Goal: Information Seeking & Learning: Check status

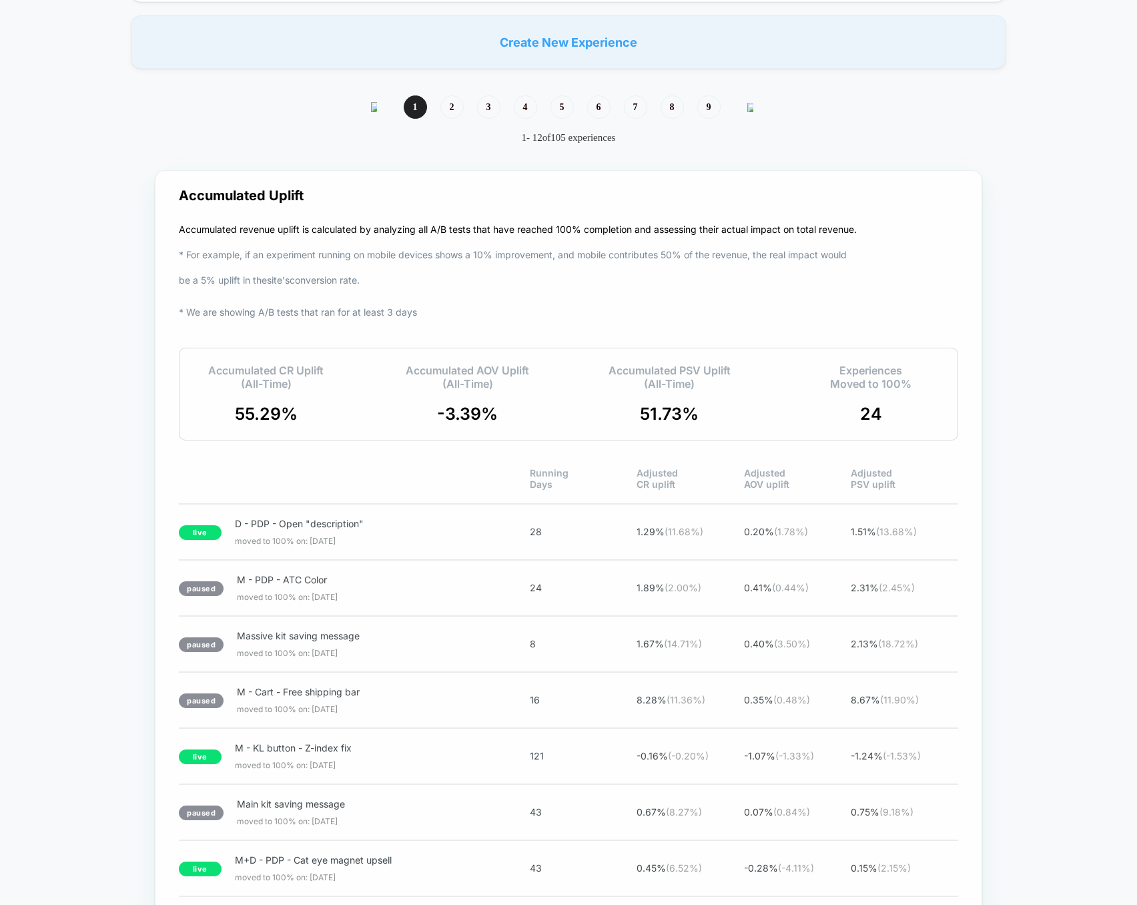
scroll to position [1175, 0]
drag, startPoint x: 180, startPoint y: 230, endPoint x: 348, endPoint y: 239, distance: 168.3
click at [348, 240] on p "Accumulated revenue uplift is calculated by analyzing all A/B tests that have r…" at bounding box center [518, 273] width 678 height 108
click at [870, 408] on span "24" at bounding box center [871, 416] width 22 height 20
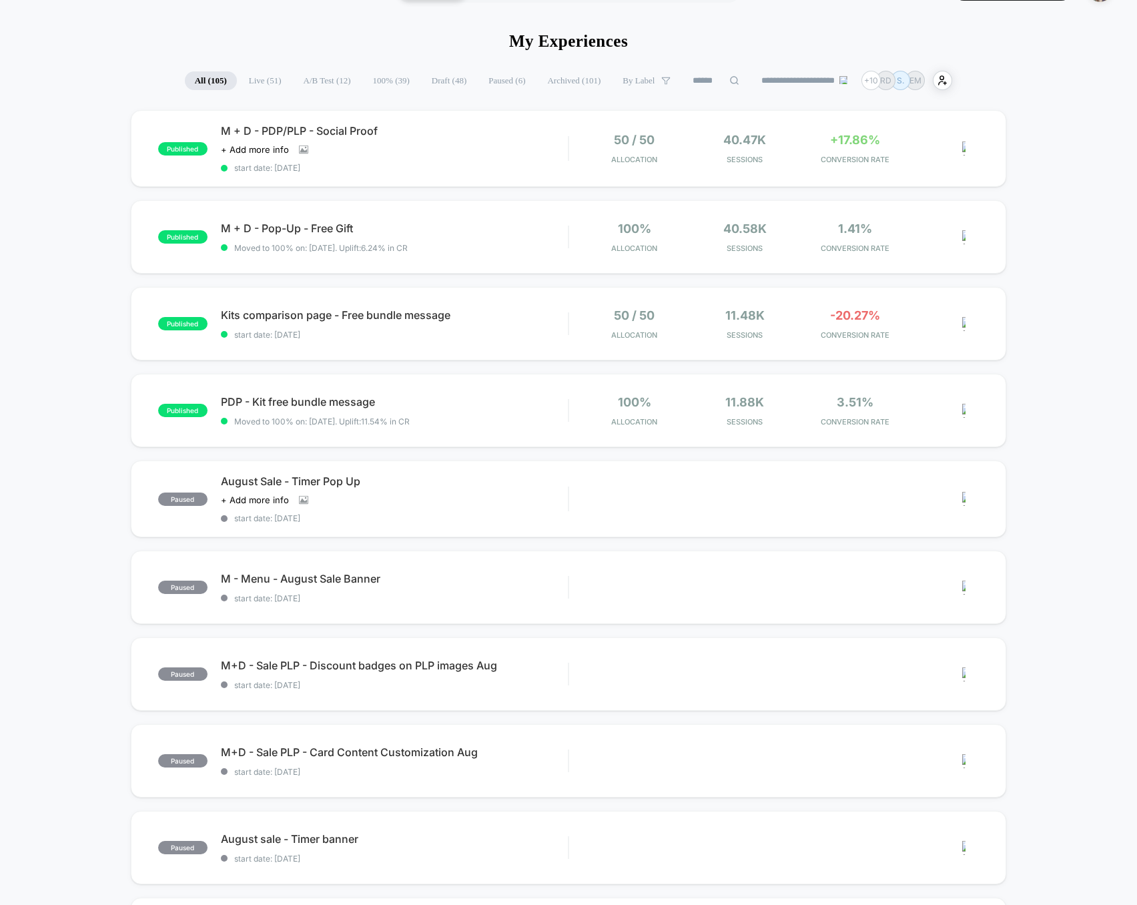
scroll to position [0, 0]
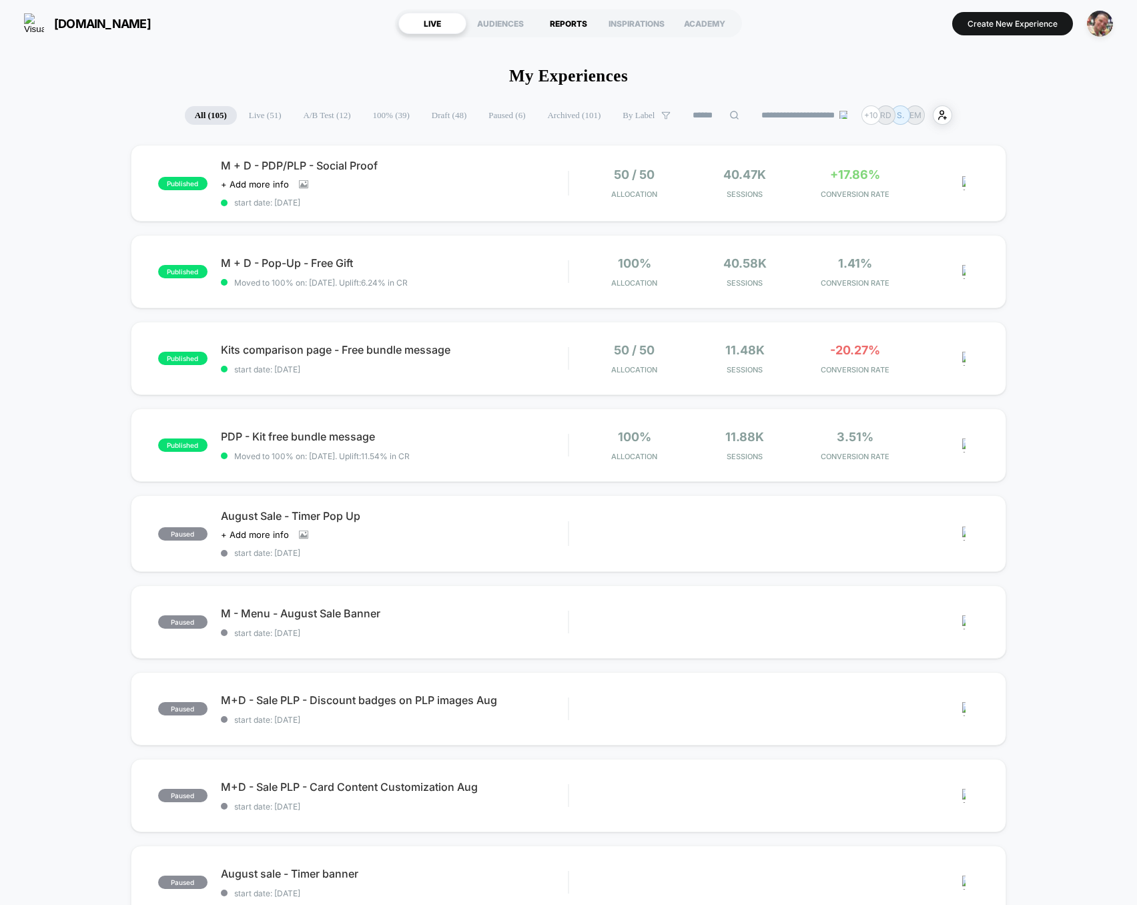
click at [576, 19] on div "REPORTS" at bounding box center [568, 23] width 68 height 21
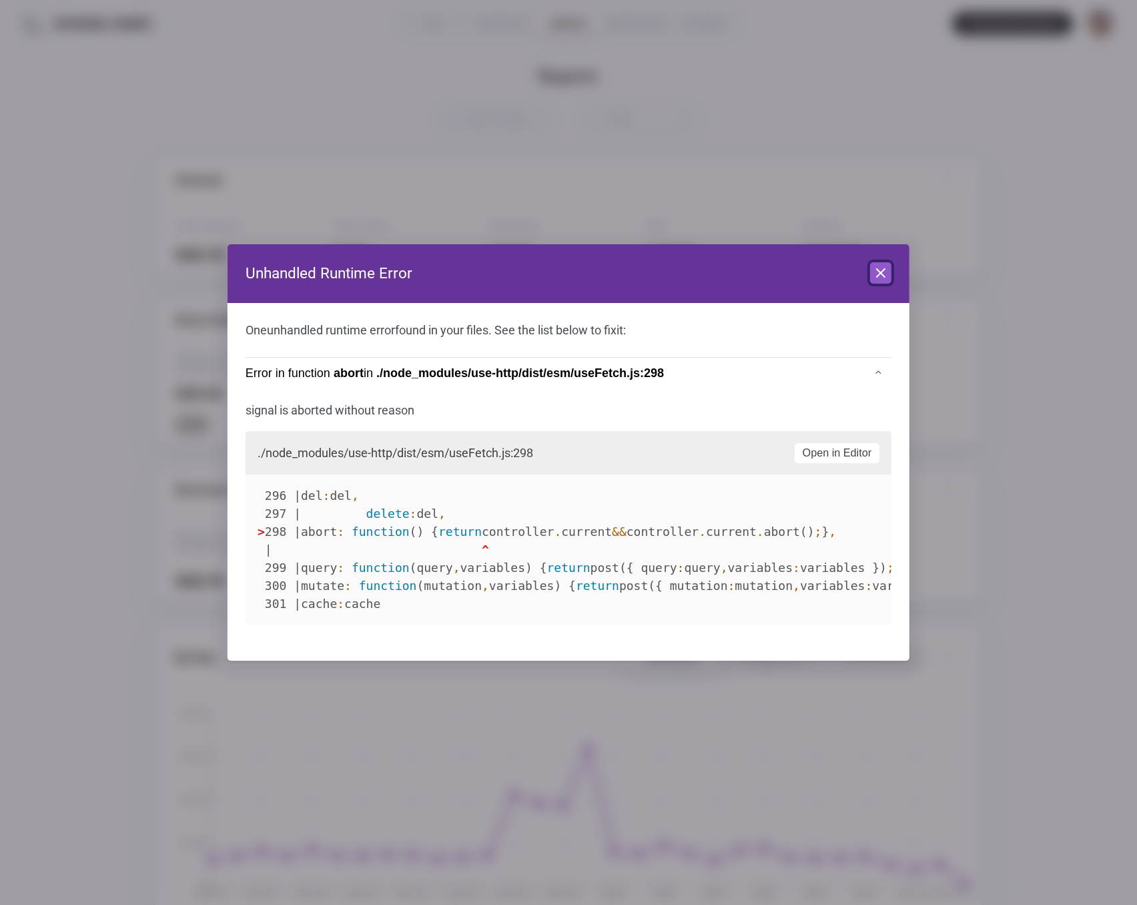
click at [886, 278] on icon at bounding box center [880, 273] width 16 height 16
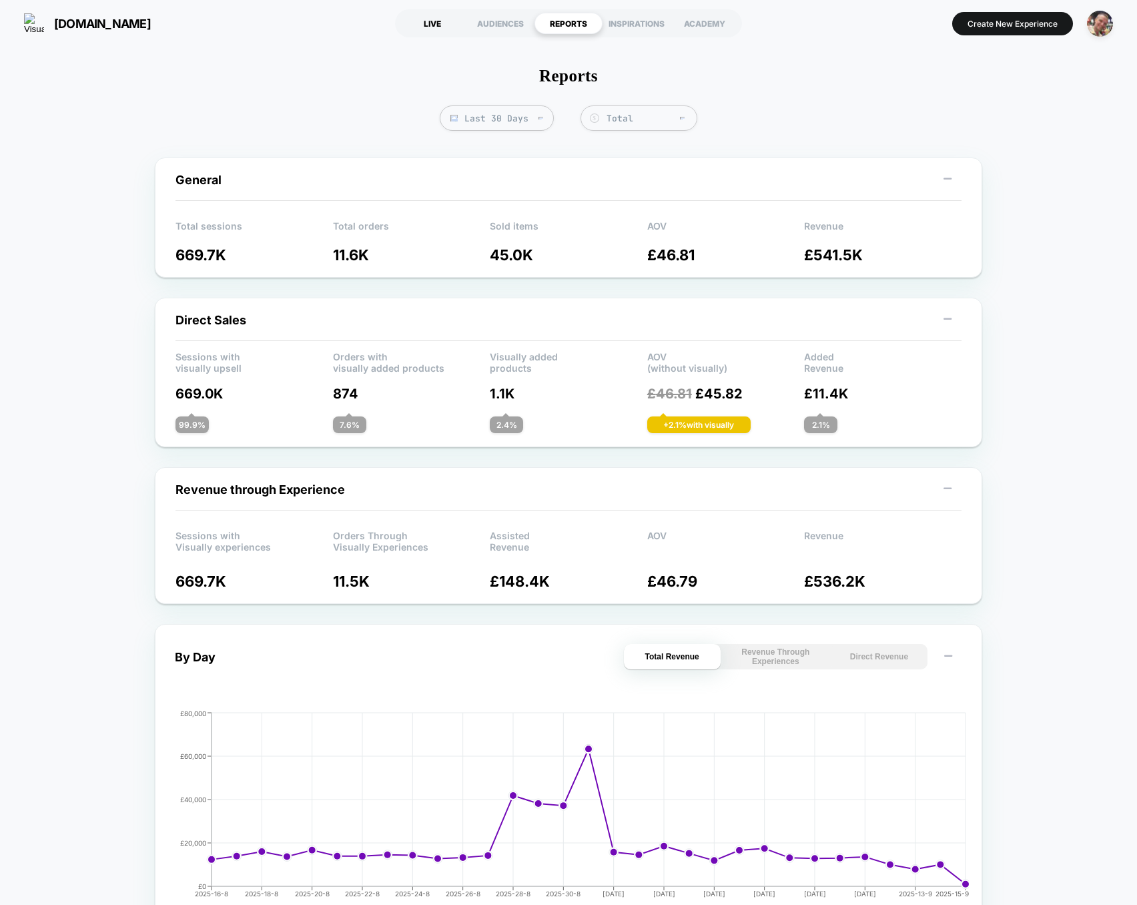
click at [426, 21] on div "LIVE" at bounding box center [432, 23] width 68 height 21
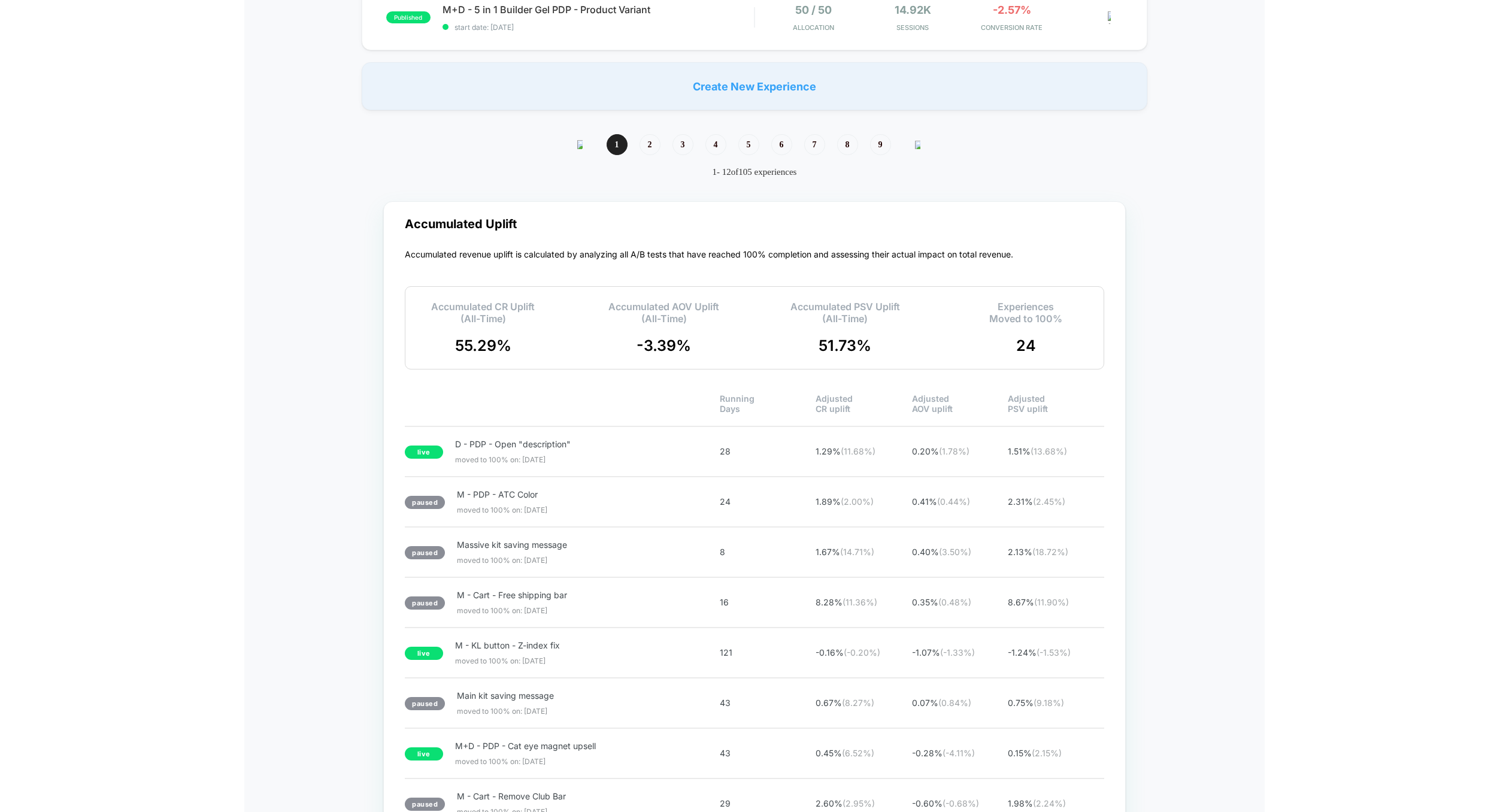
scroll to position [1027, 0]
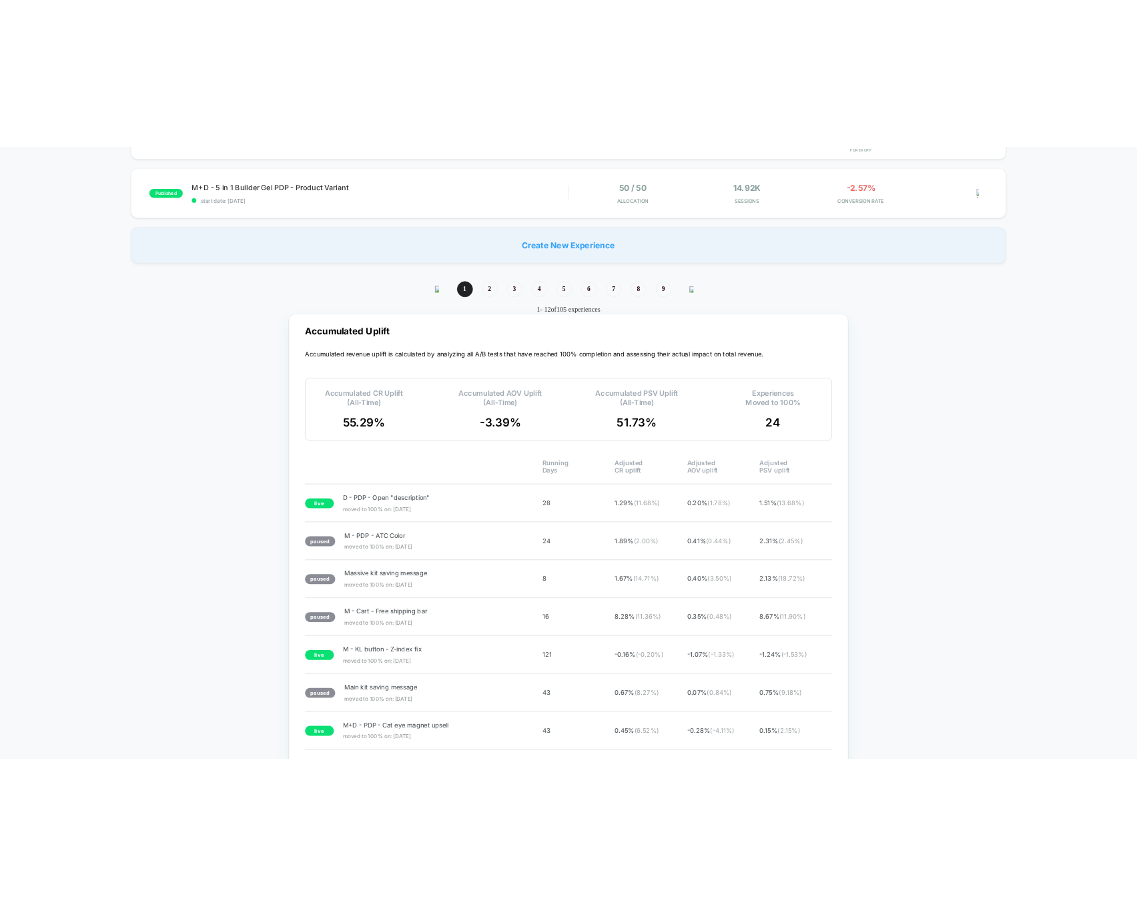
scroll to position [1073, 0]
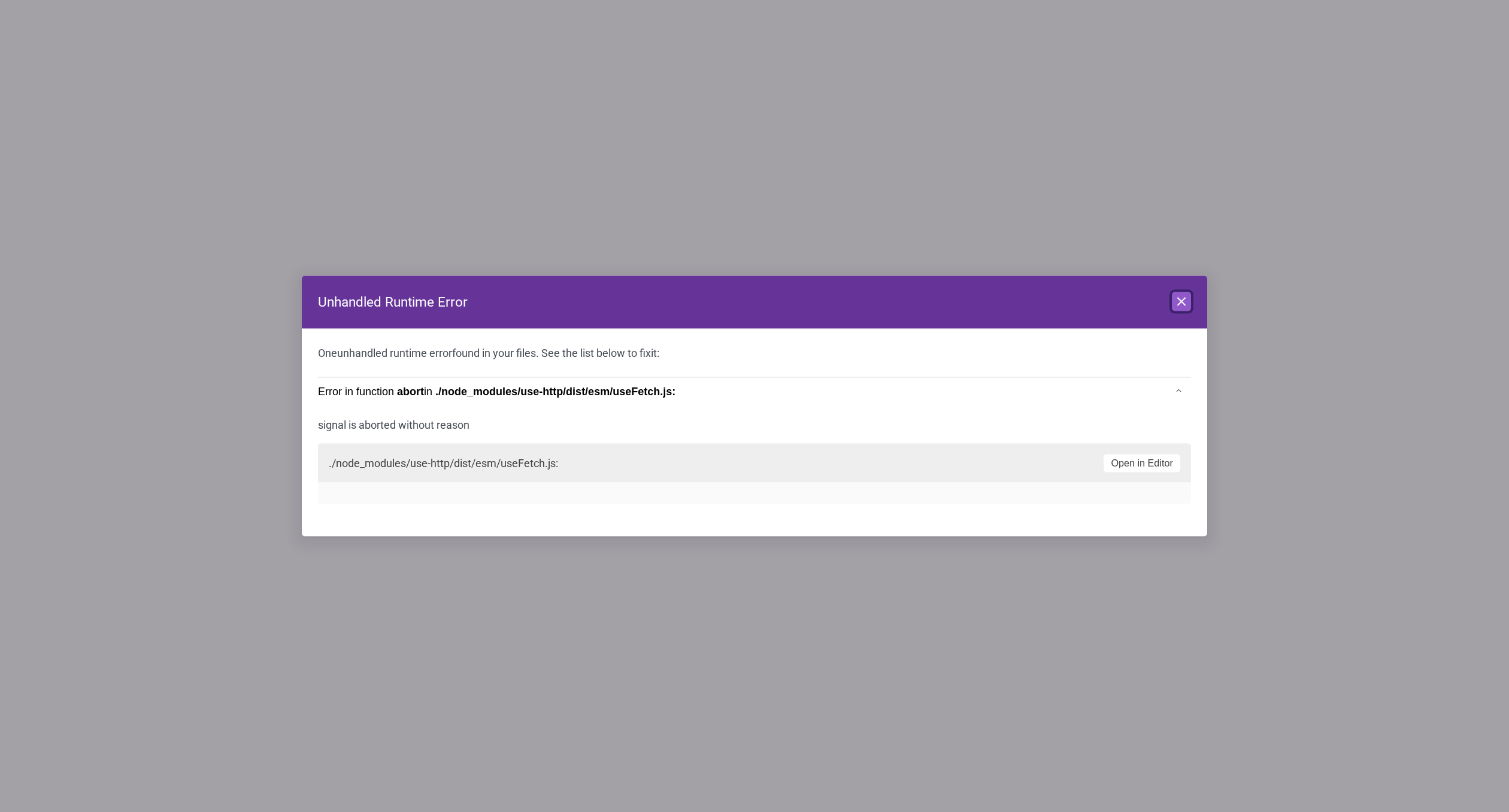
click at [1186, 307] on icon at bounding box center [1181, 301] width 14 height 14
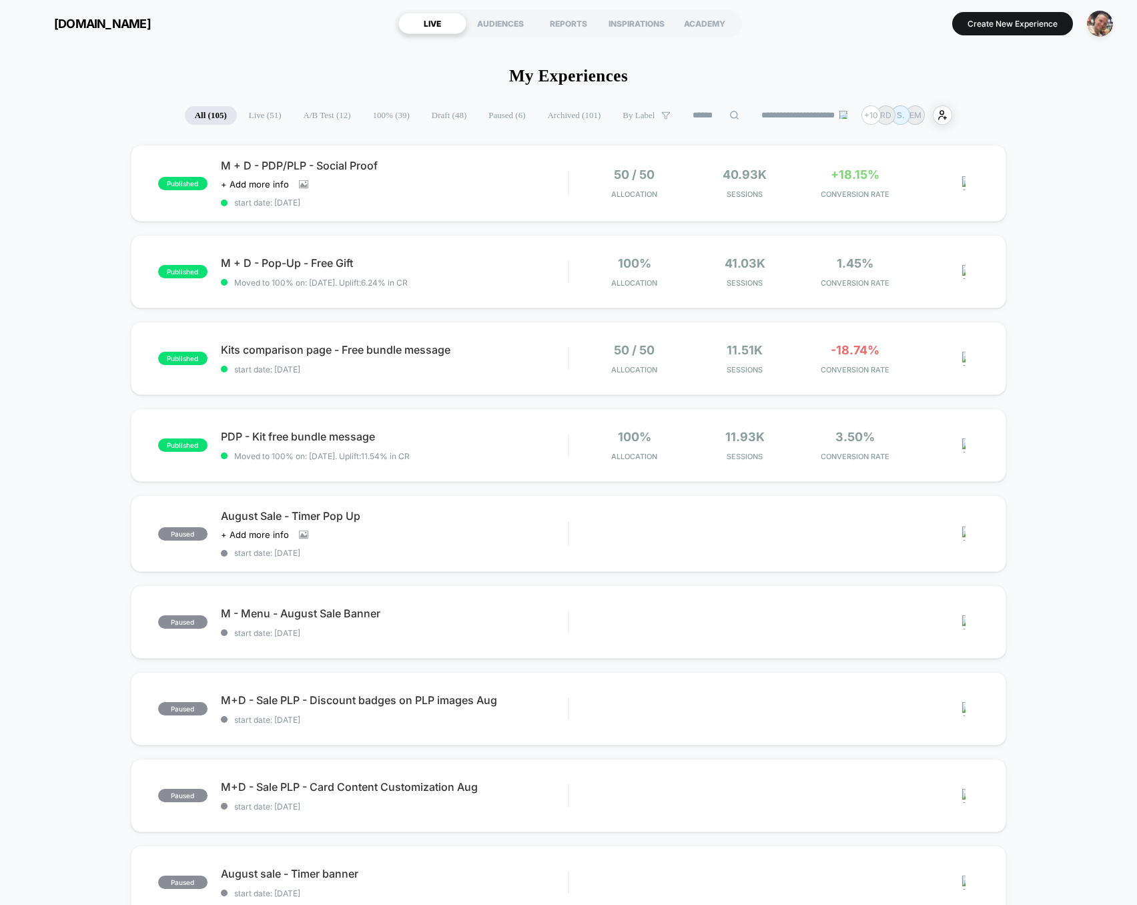
click at [571, 16] on div "REPORTS" at bounding box center [568, 23] width 68 height 21
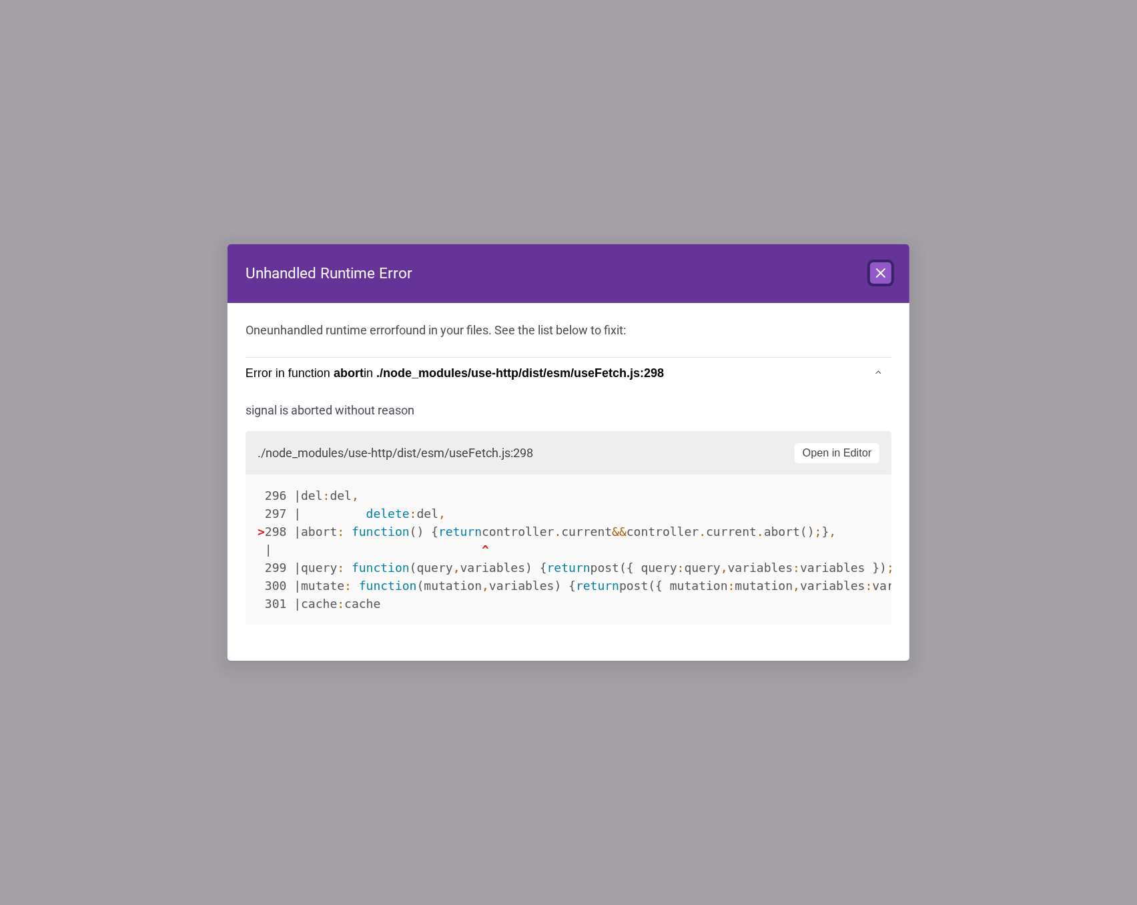
click at [886, 277] on icon at bounding box center [880, 273] width 16 height 16
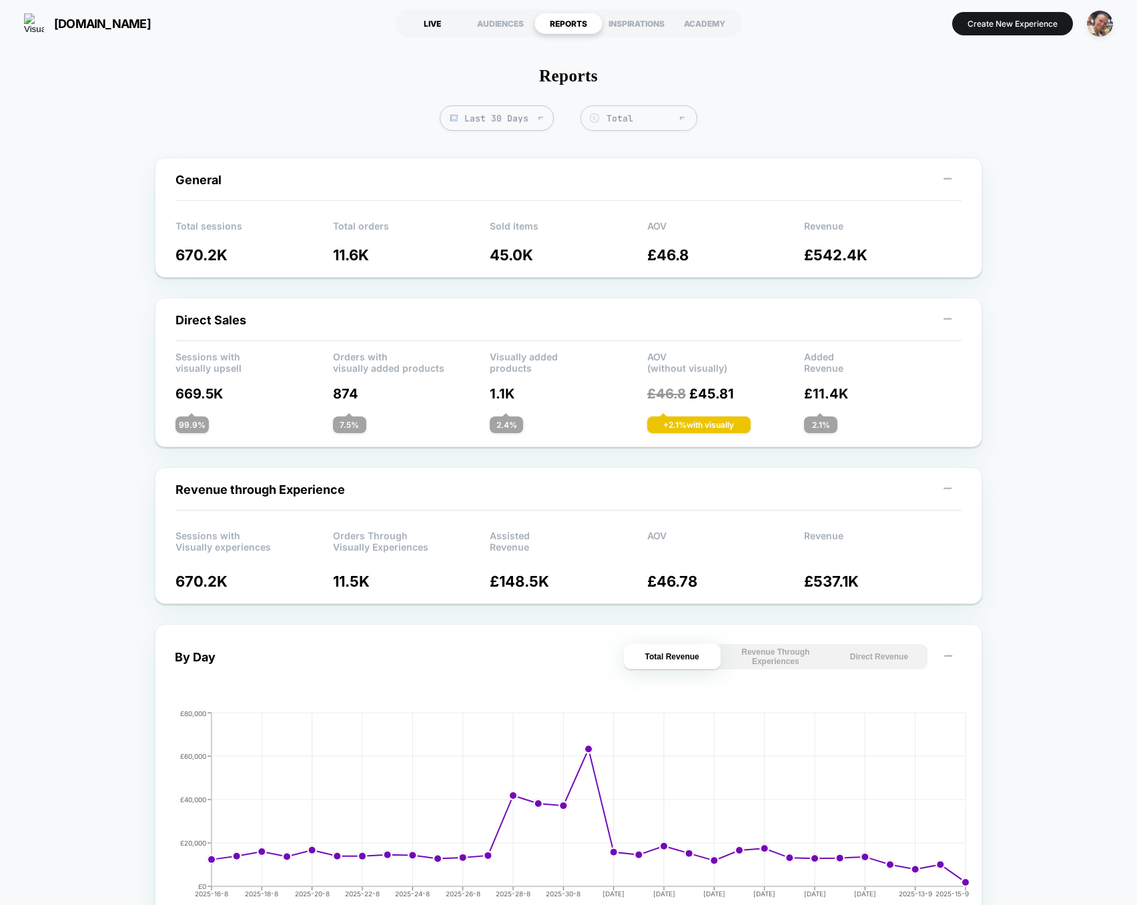
click at [448, 28] on div "LIVE" at bounding box center [432, 23] width 68 height 21
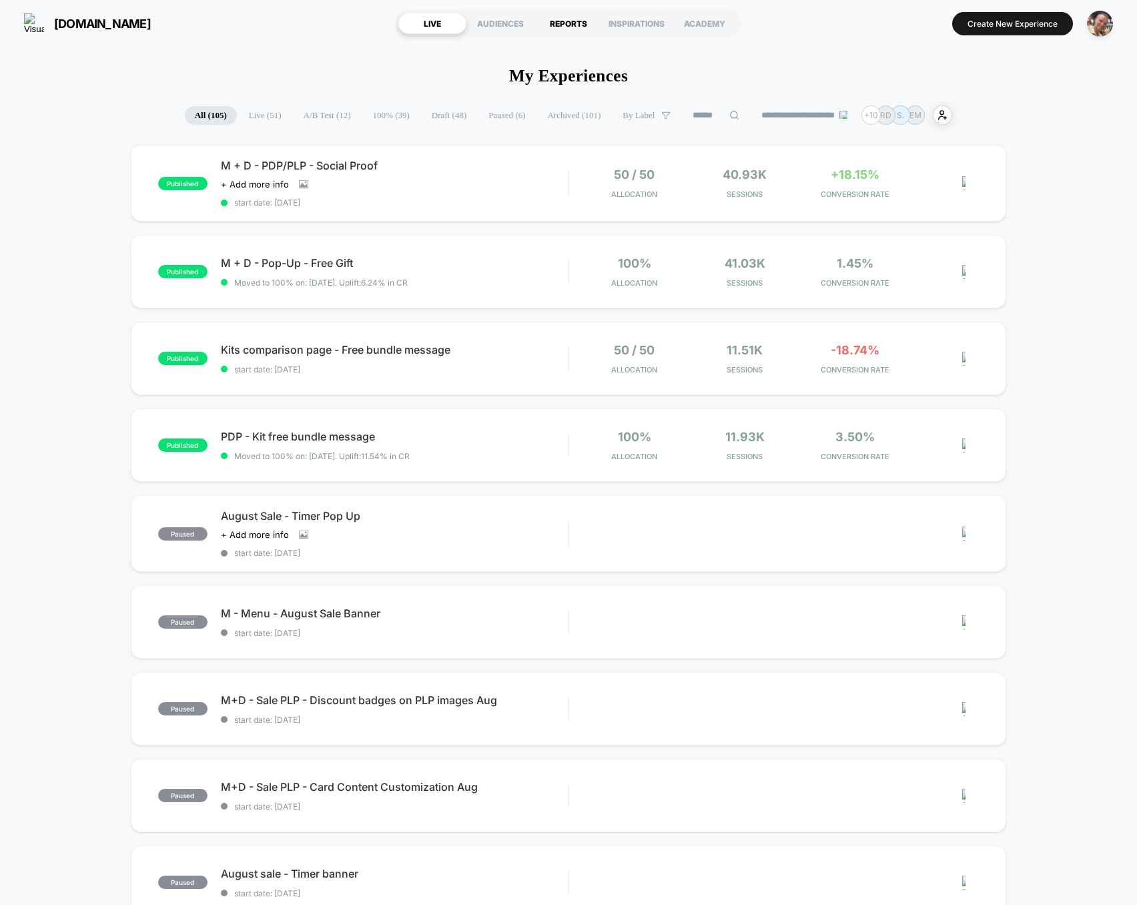
click at [554, 22] on div "REPORTS" at bounding box center [568, 23] width 68 height 21
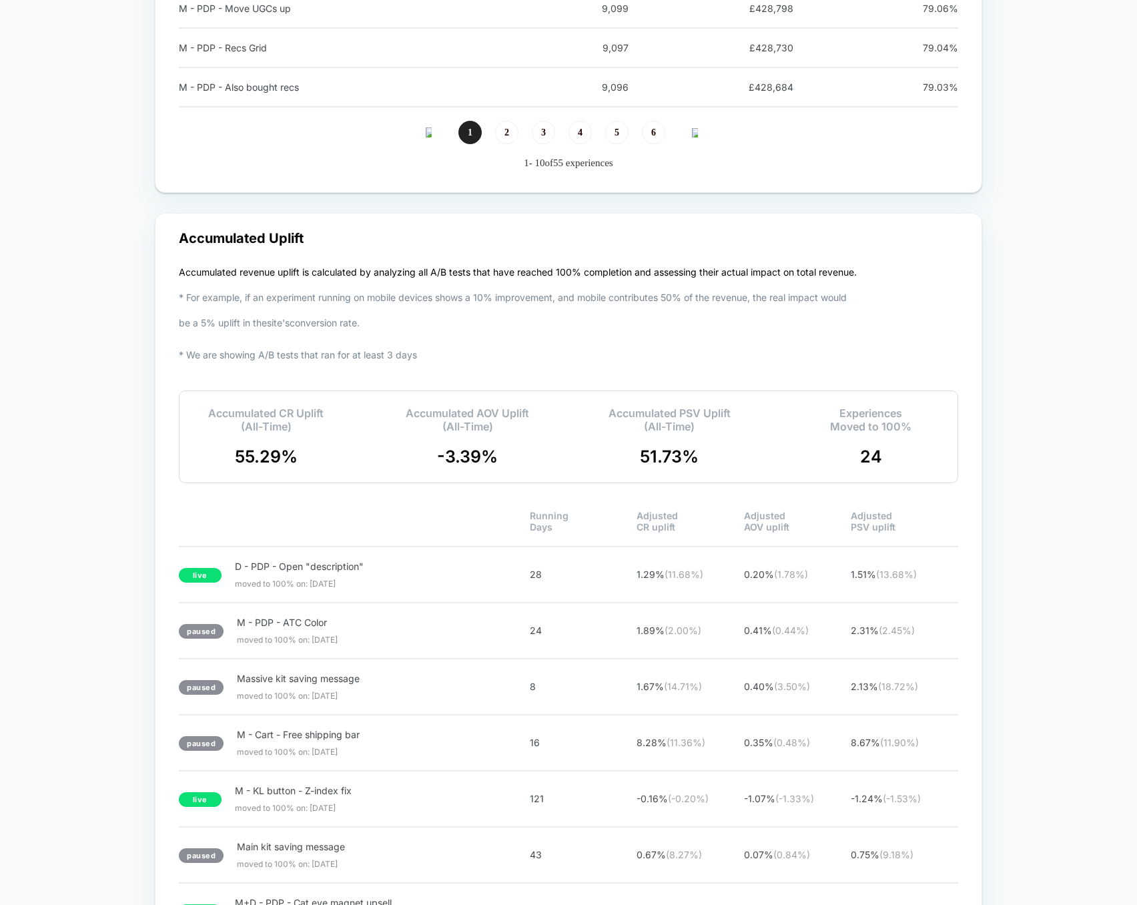
scroll to position [2284, 0]
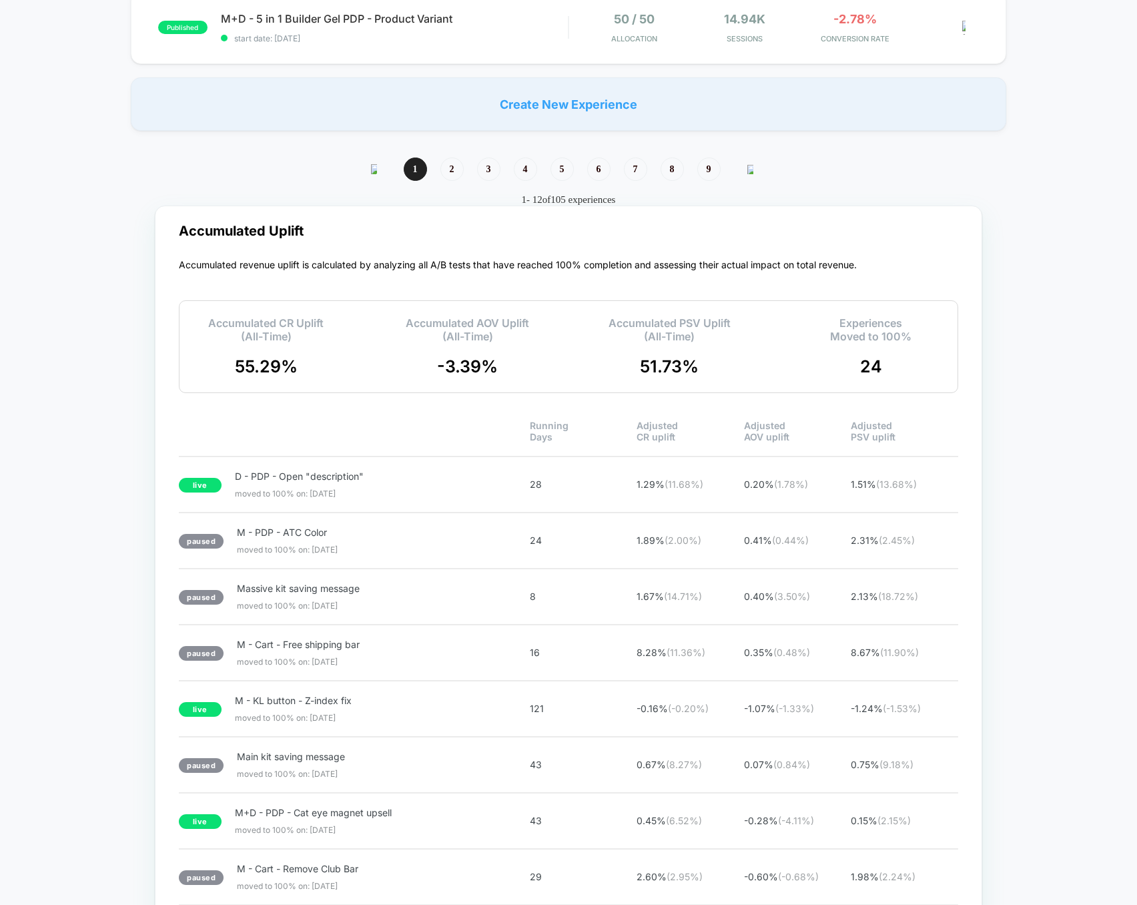
scroll to position [871, 0]
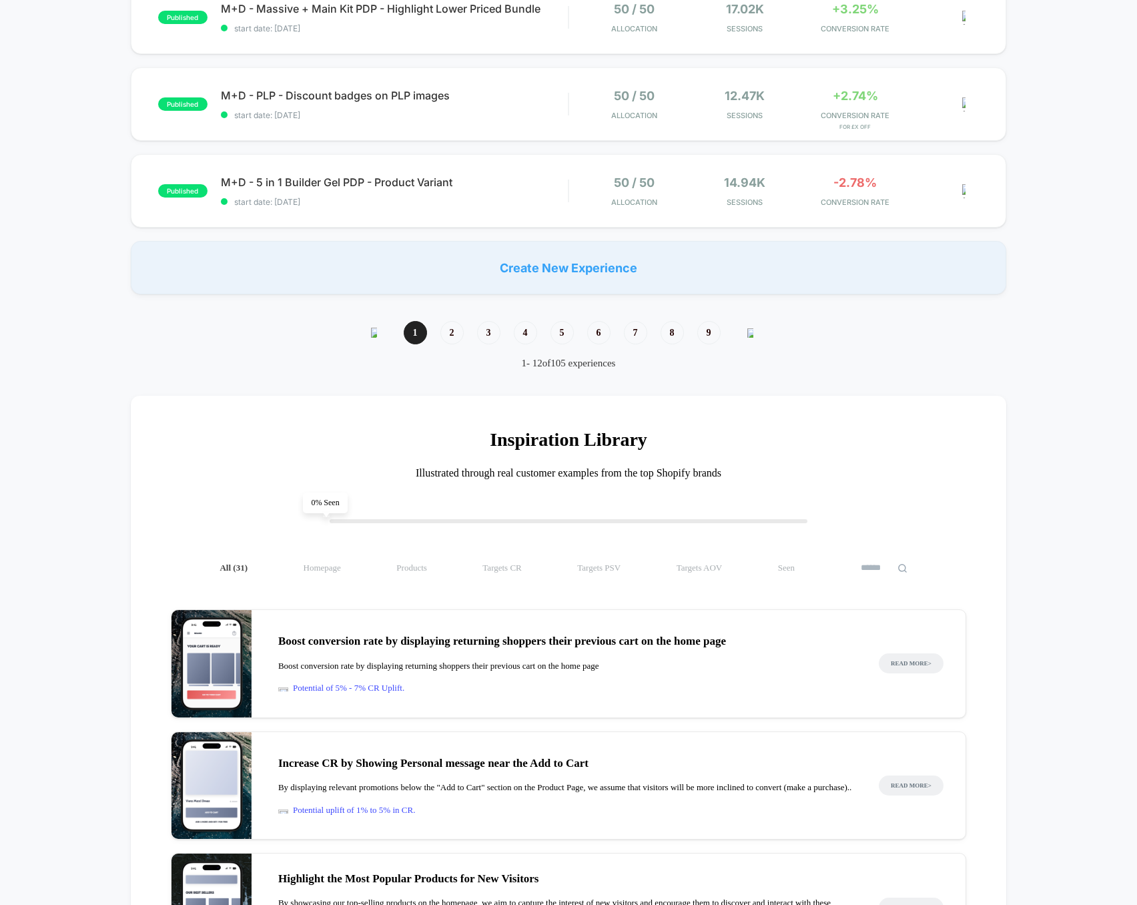
scroll to position [945, 0]
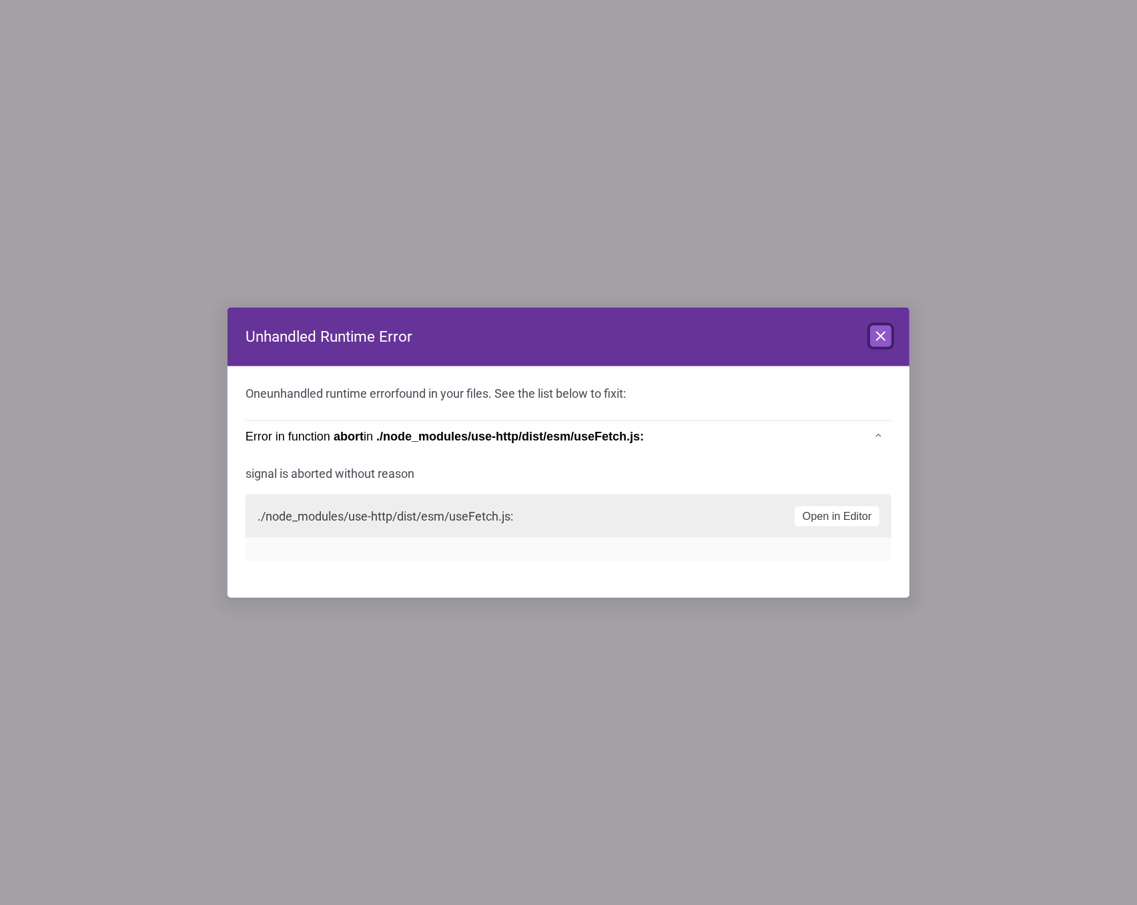
click at [880, 336] on icon at bounding box center [880, 336] width 8 height 8
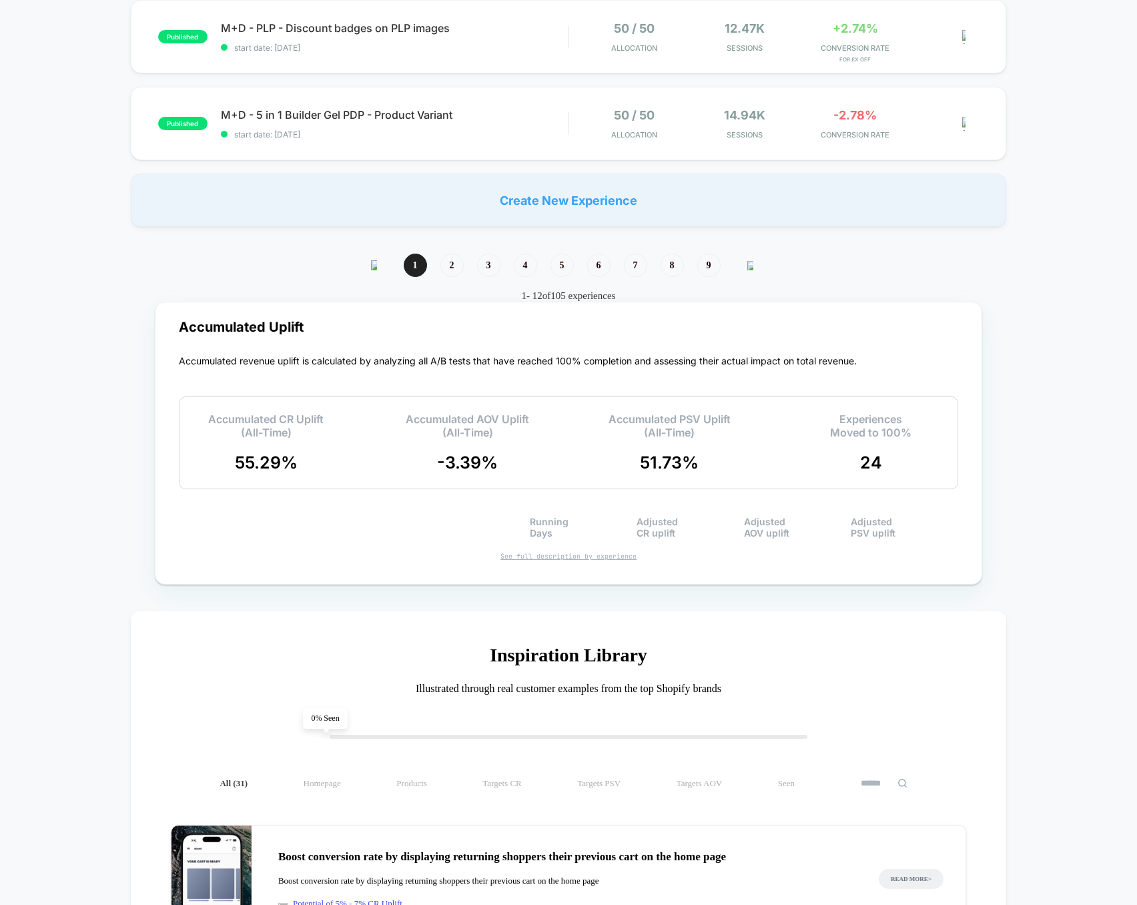
scroll to position [1013, 0]
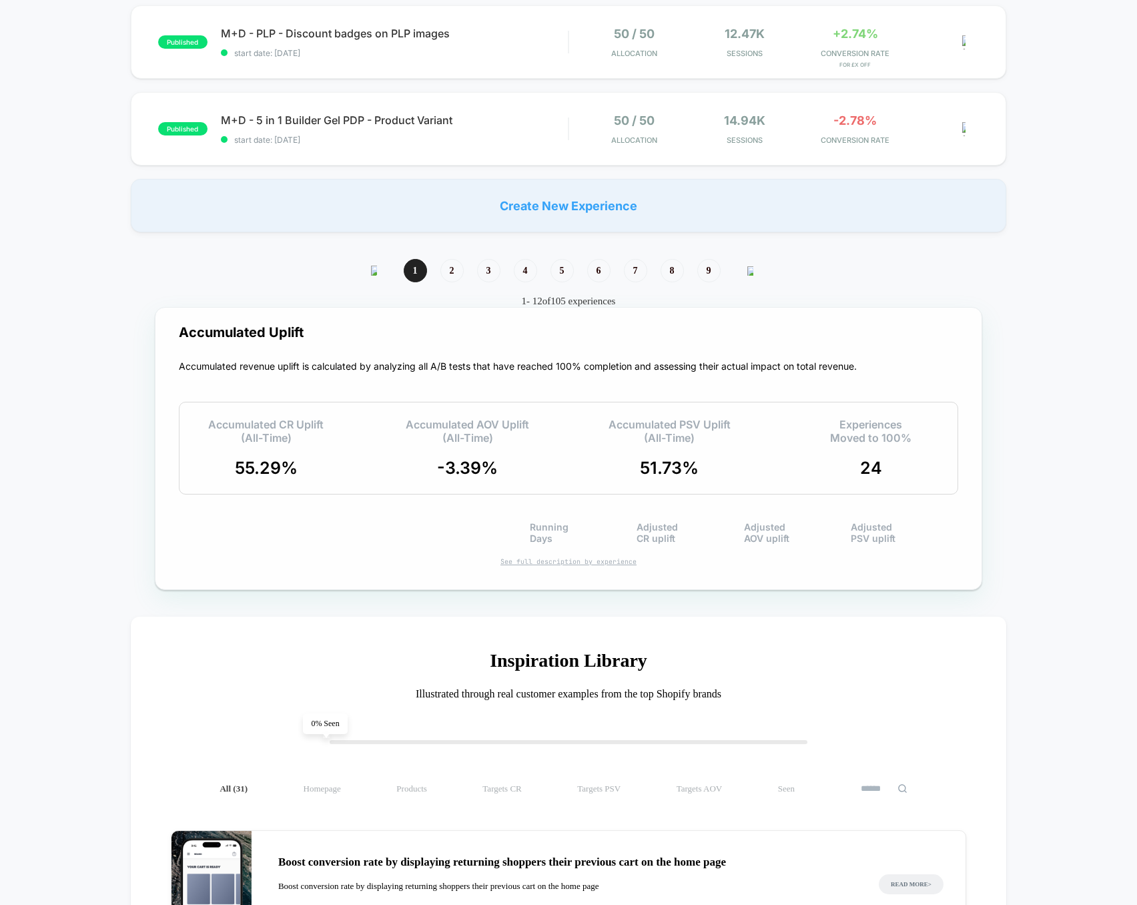
click at [581, 562] on div "See full description by experience" at bounding box center [568, 561] width 779 height 9
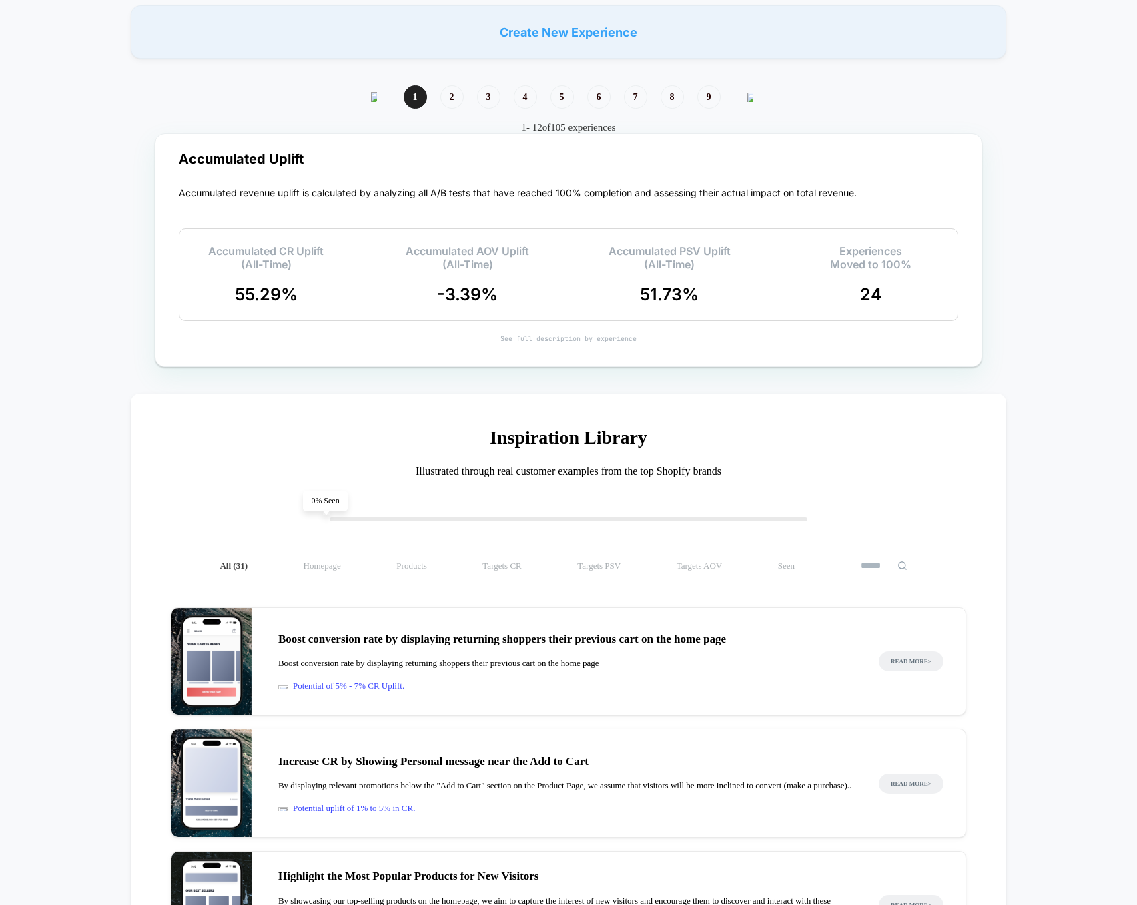
scroll to position [1185, 0]
click at [561, 338] on div "See full description by experience" at bounding box center [568, 340] width 779 height 9
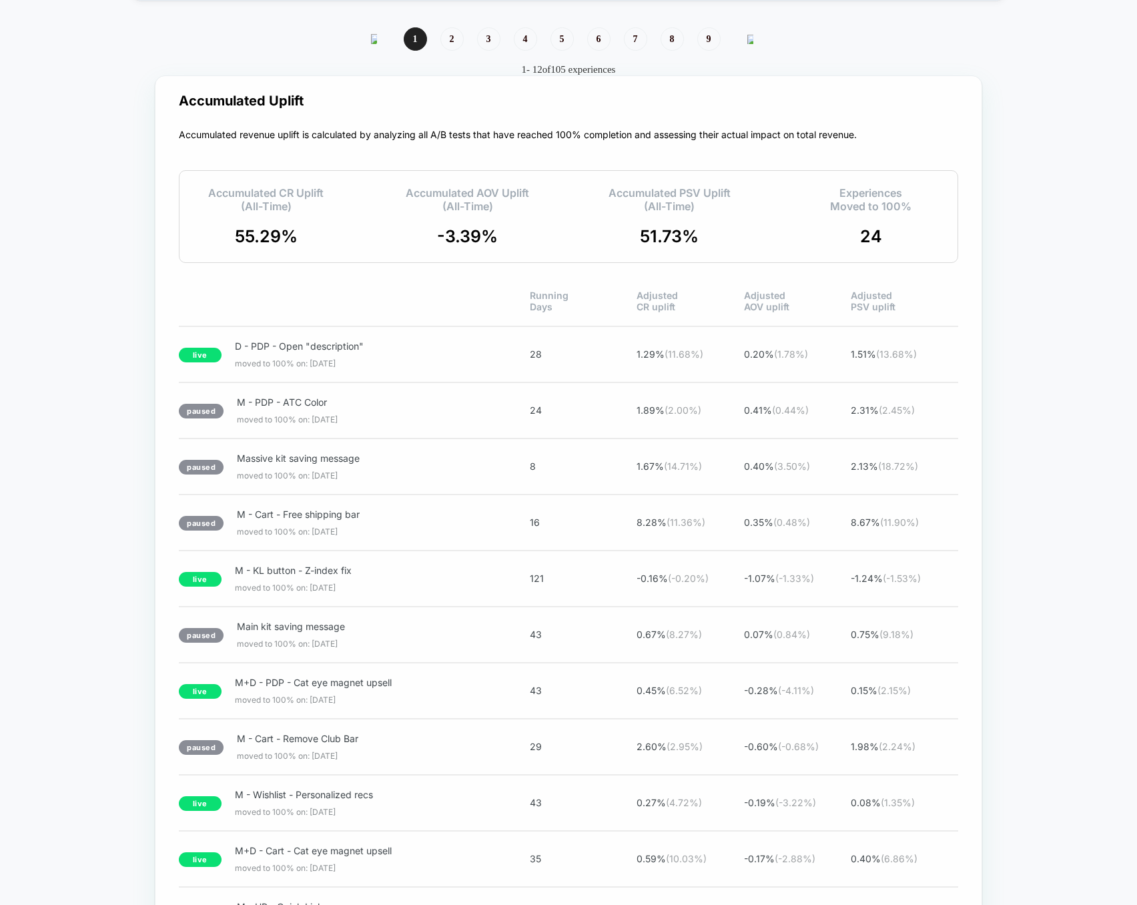
scroll to position [1243, 0]
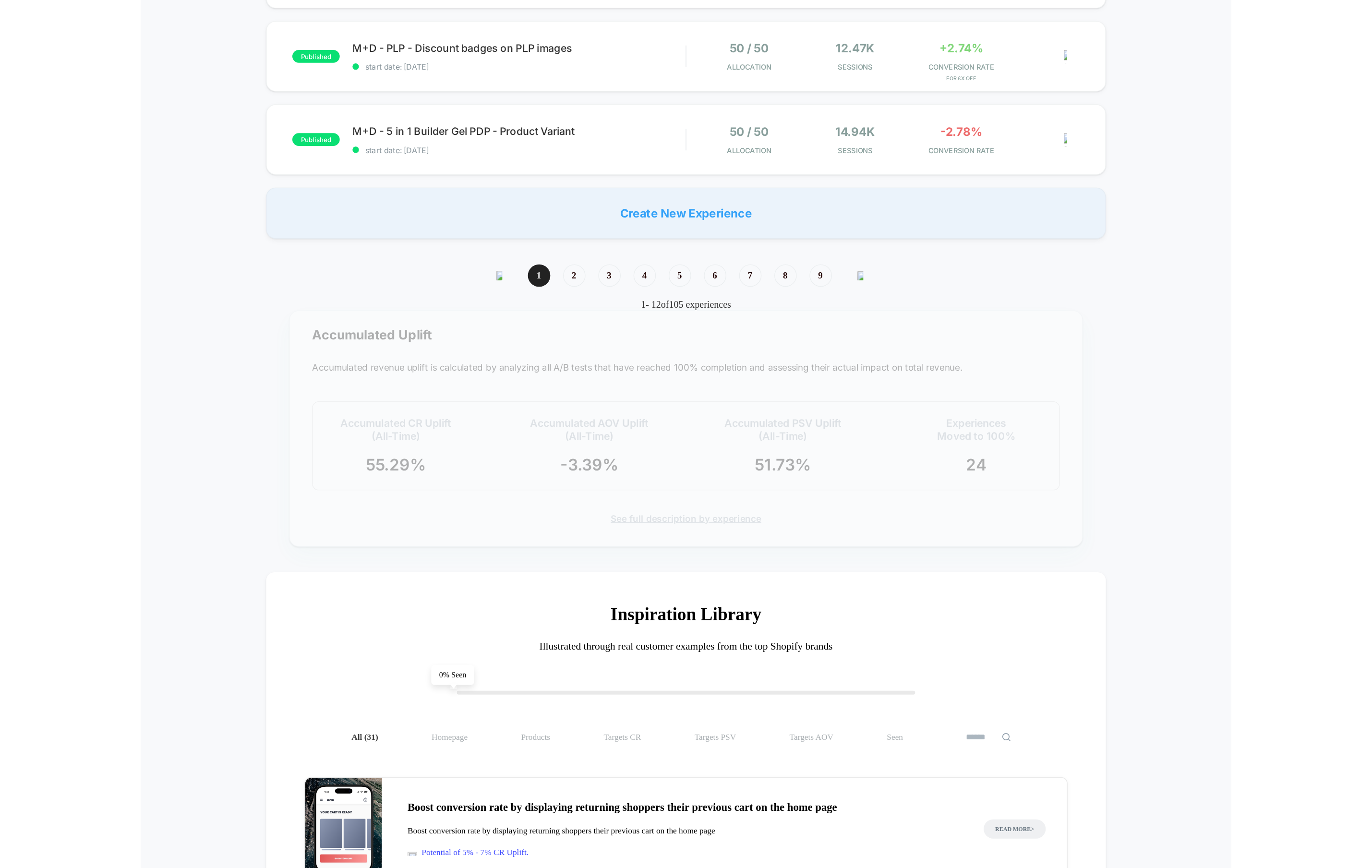
scroll to position [718, 0]
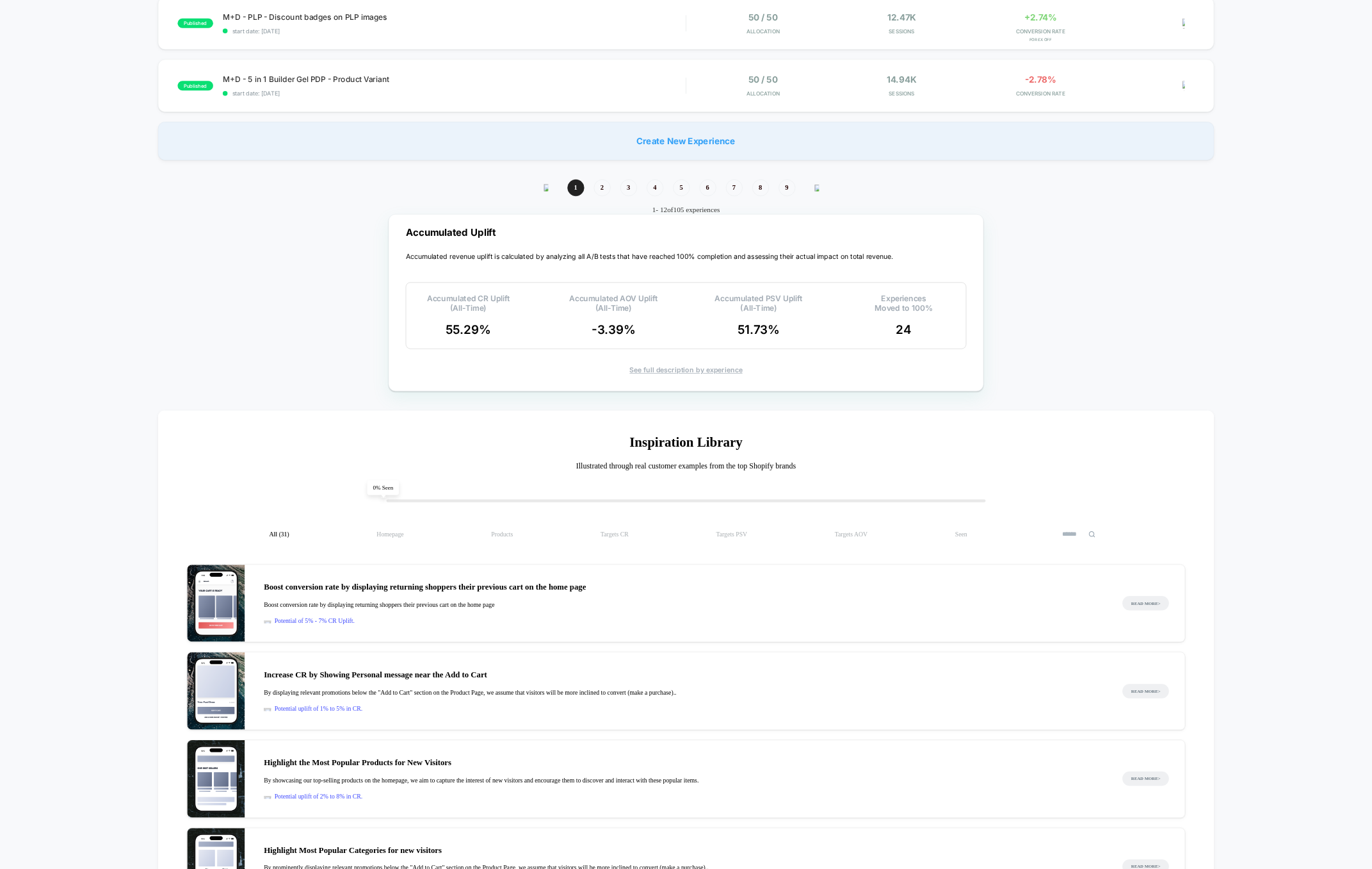
scroll to position [1054, 0]
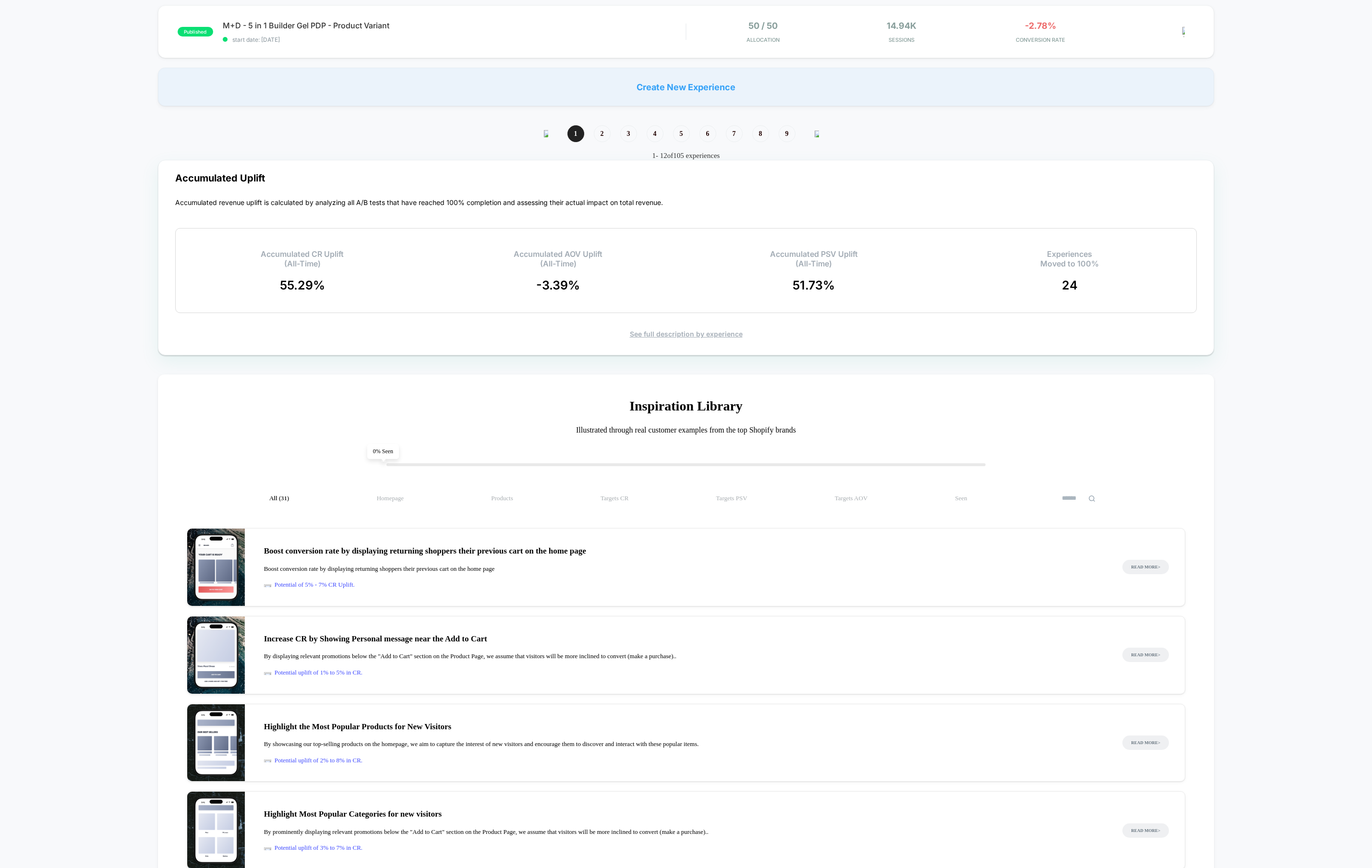
click at [818, 152] on div "**********" at bounding box center [686, 215] width 1372 height 1861
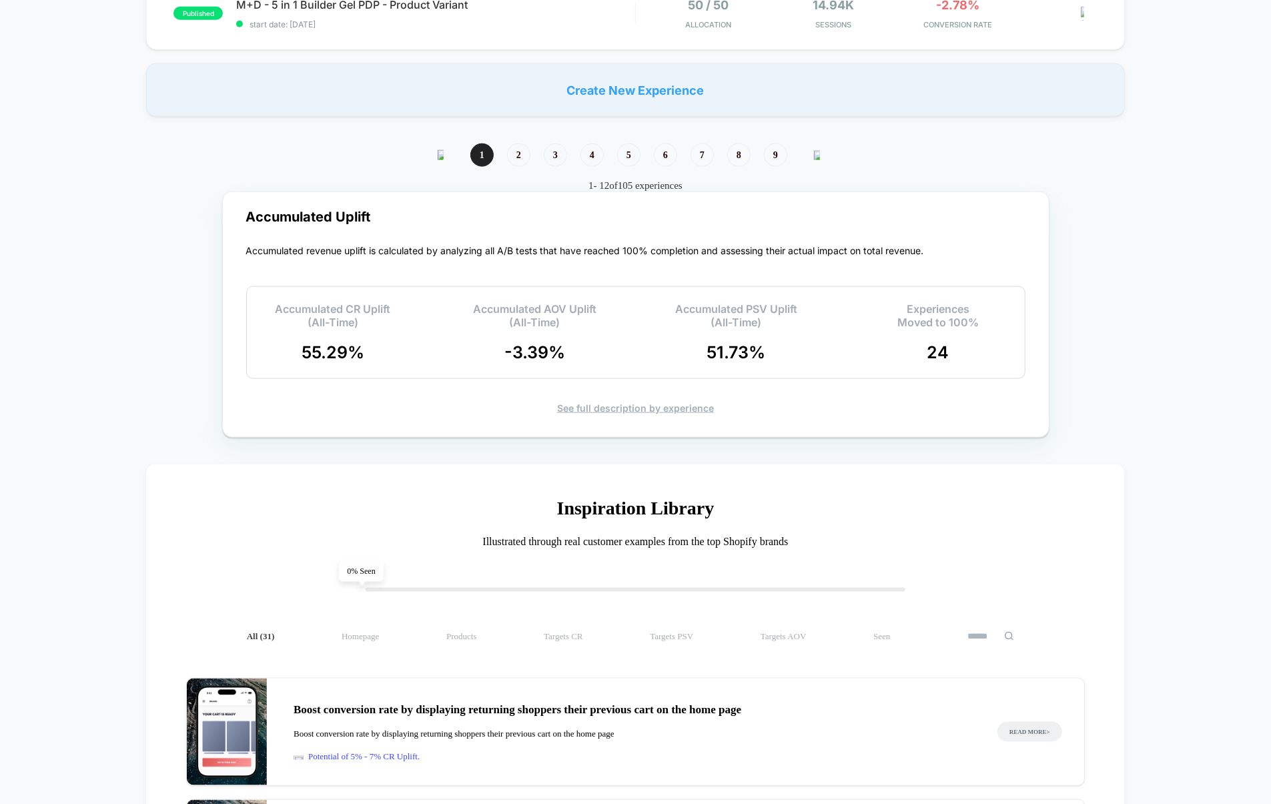
scroll to position [1124, 0]
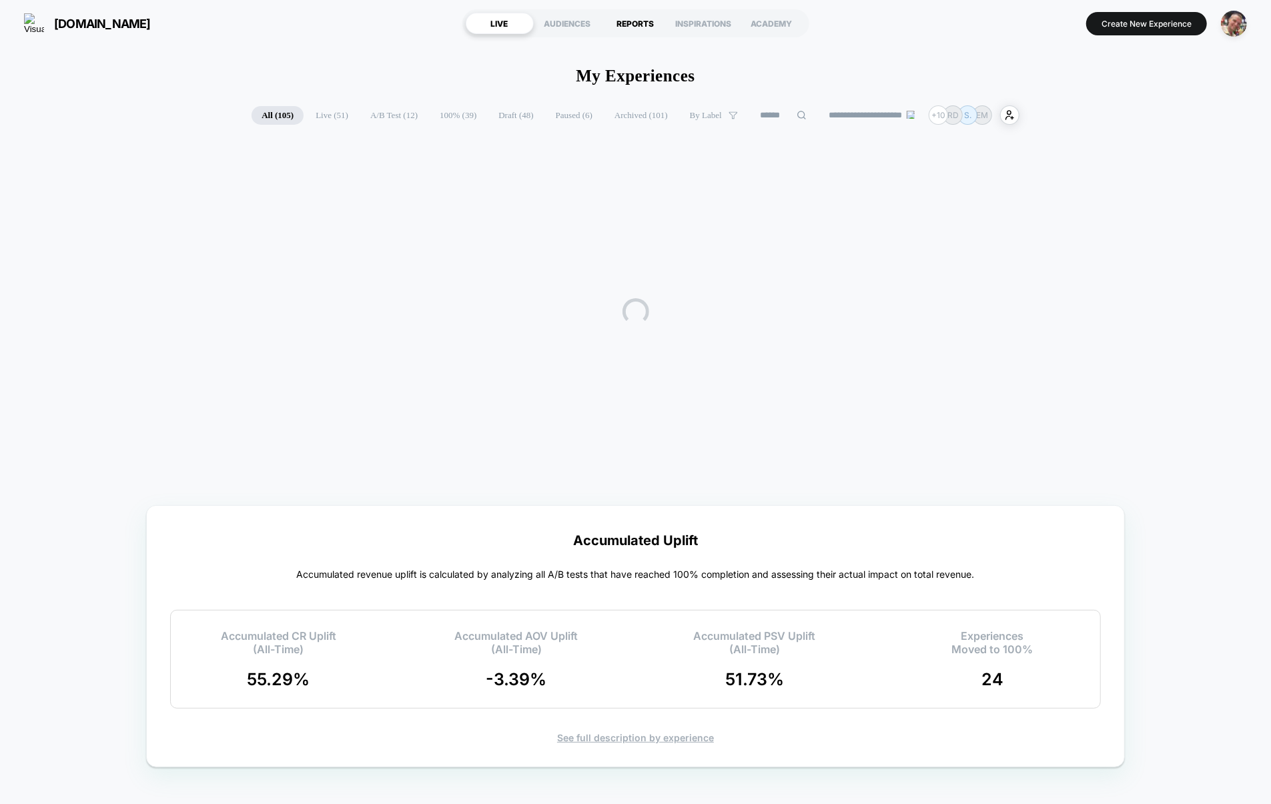
click at [660, 25] on div "REPORTS" at bounding box center [636, 23] width 68 height 21
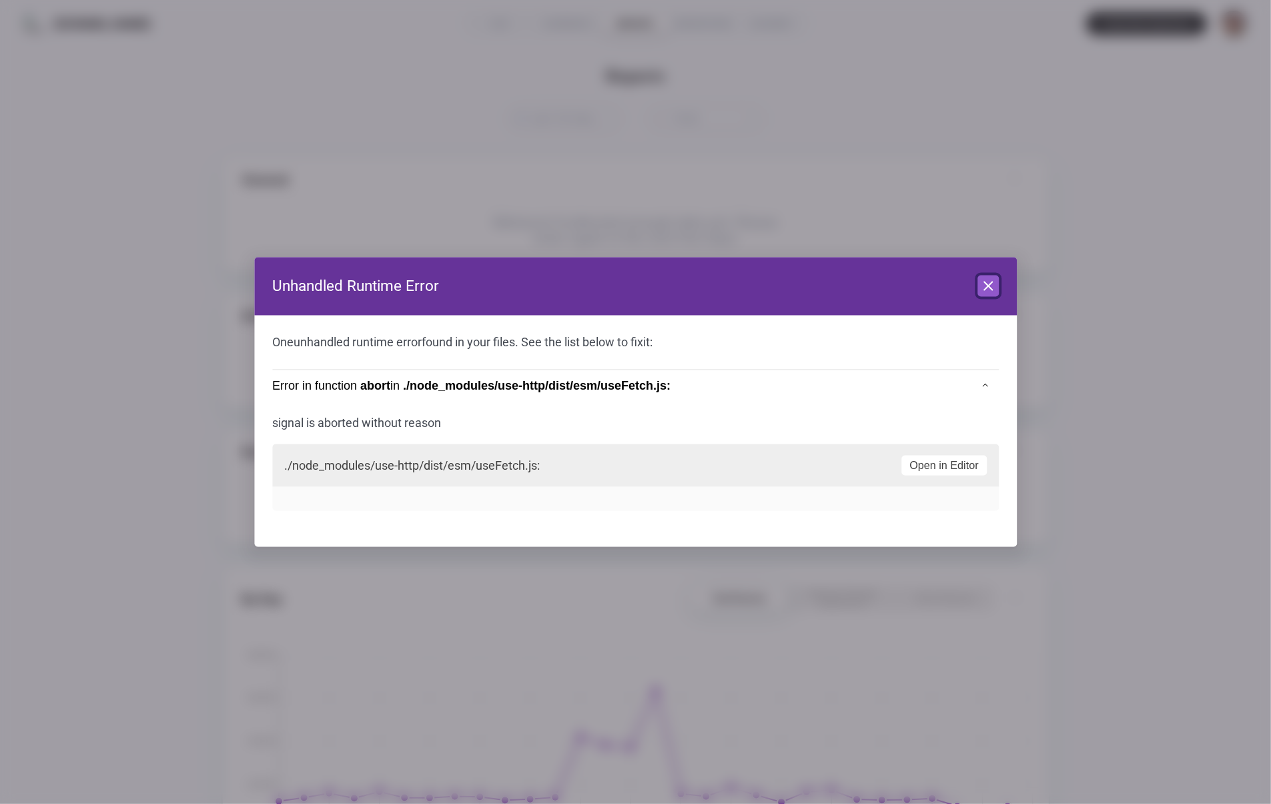
click at [993, 284] on icon at bounding box center [988, 285] width 16 height 16
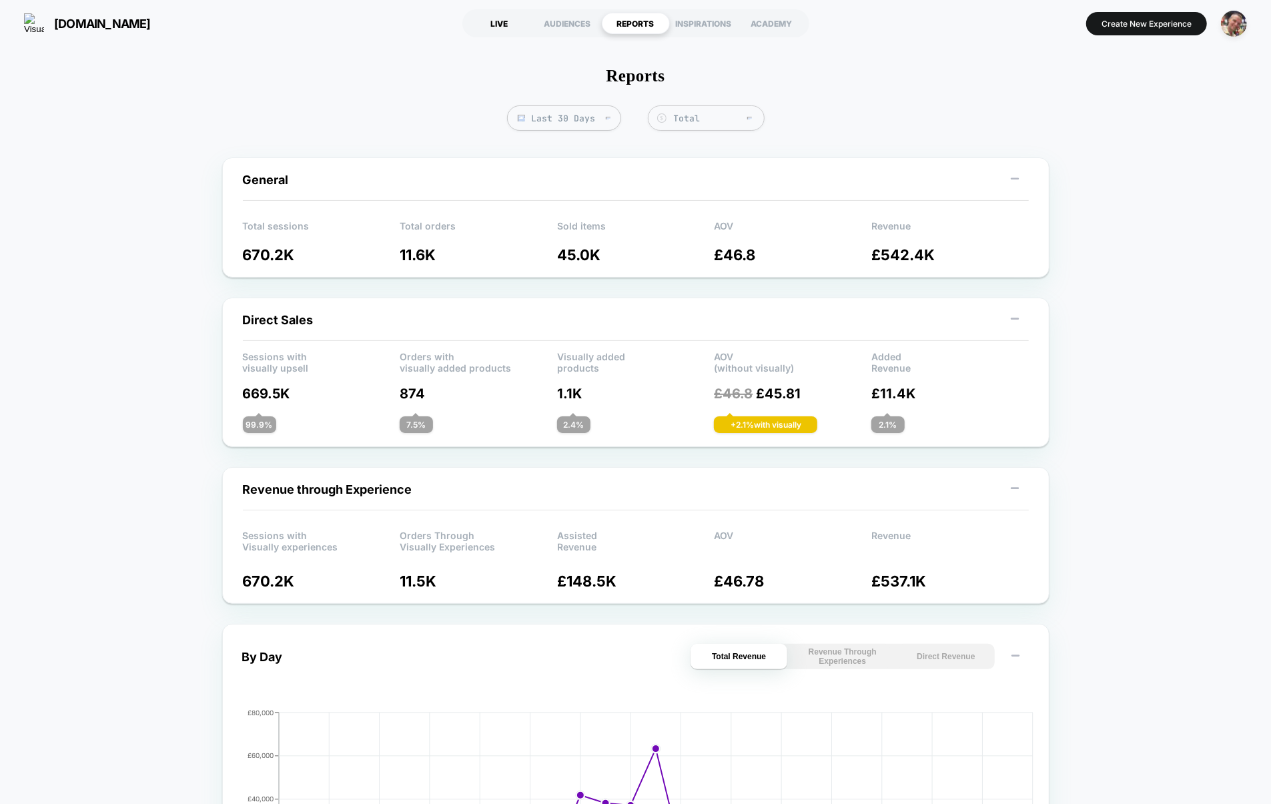
click at [512, 33] on div "LIVE" at bounding box center [500, 23] width 68 height 21
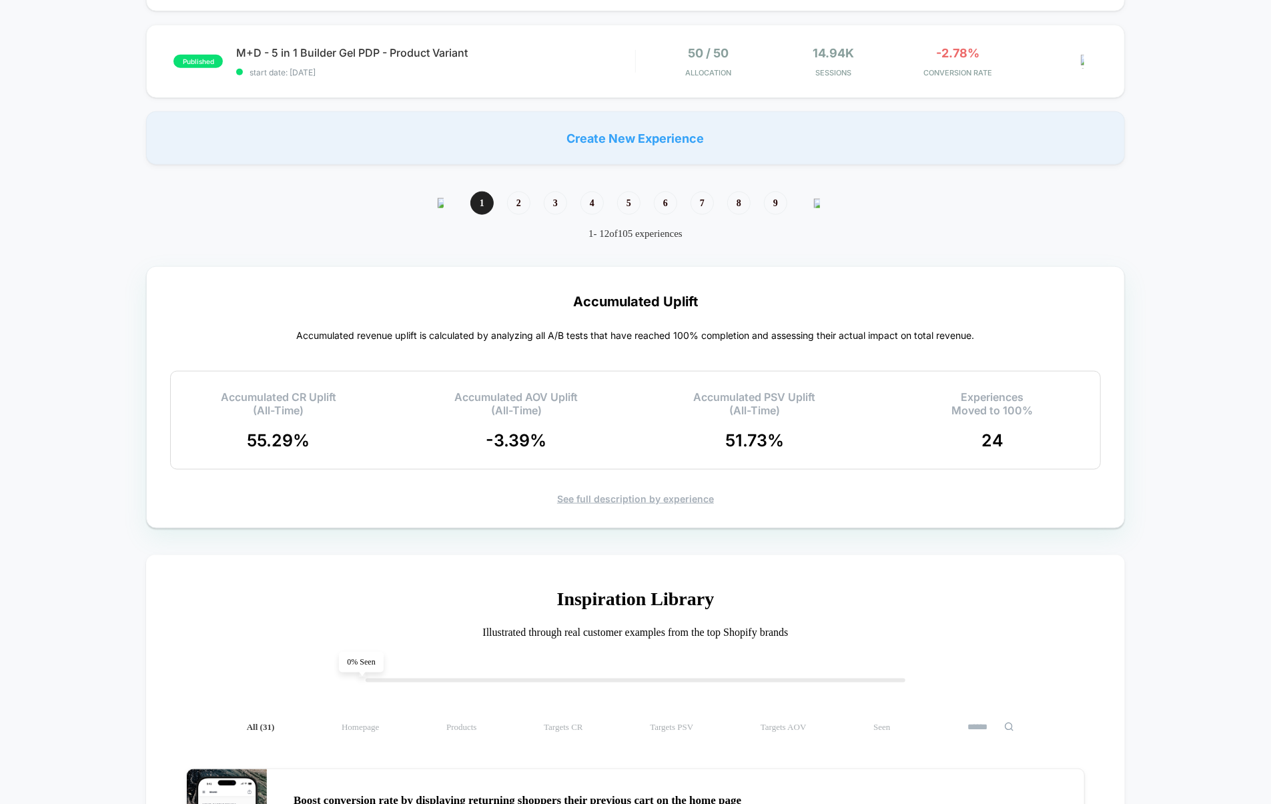
scroll to position [1092, 0]
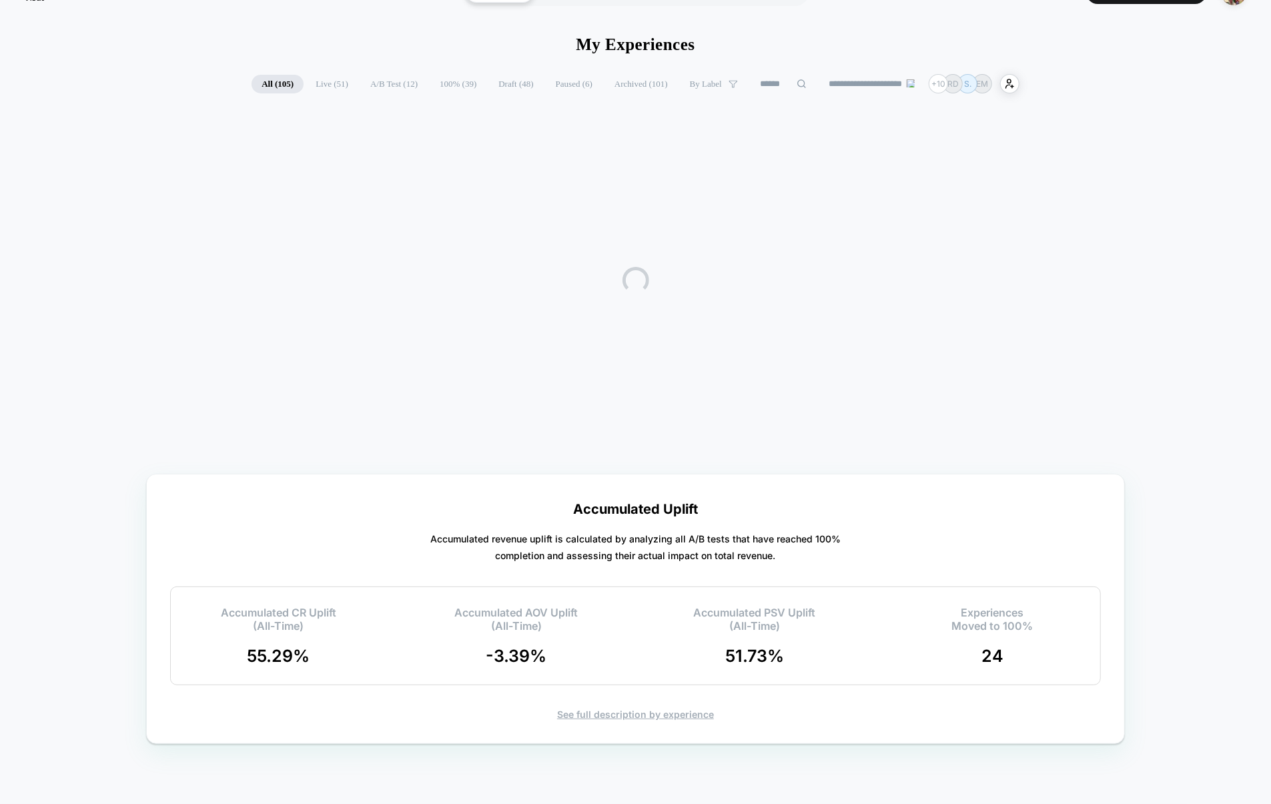
scroll to position [35, 0]
